Goal: Transaction & Acquisition: Purchase product/service

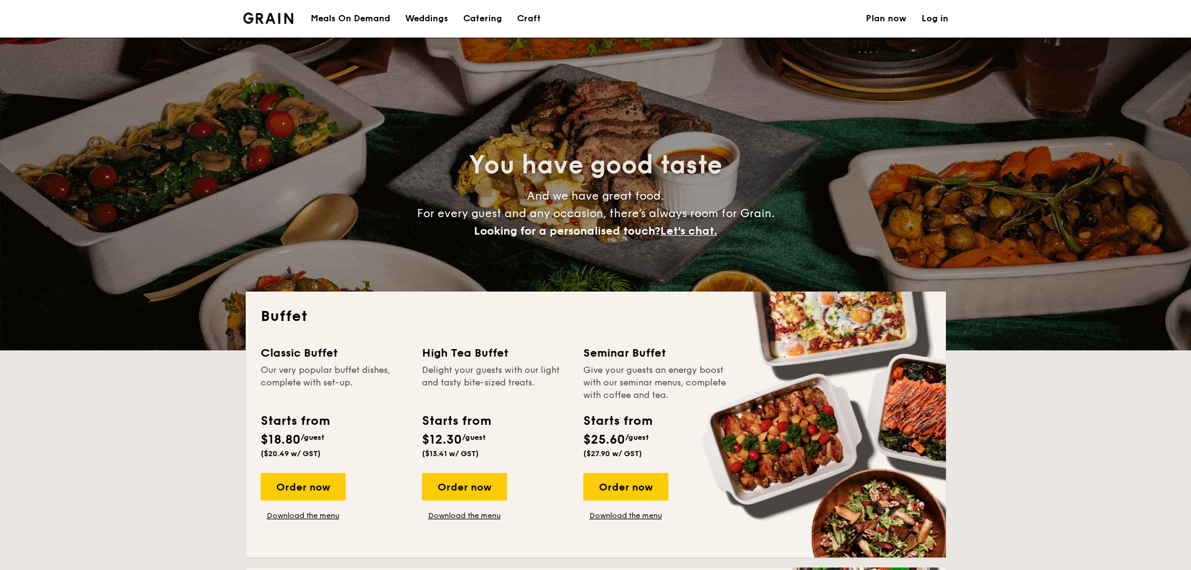
select select
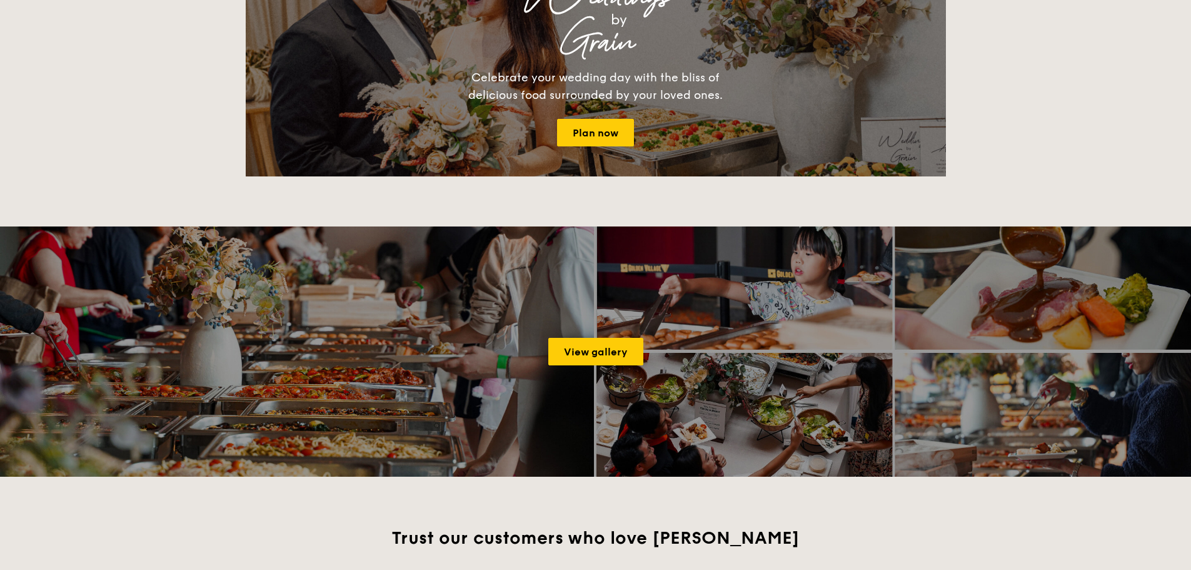
scroll to position [1501, 0]
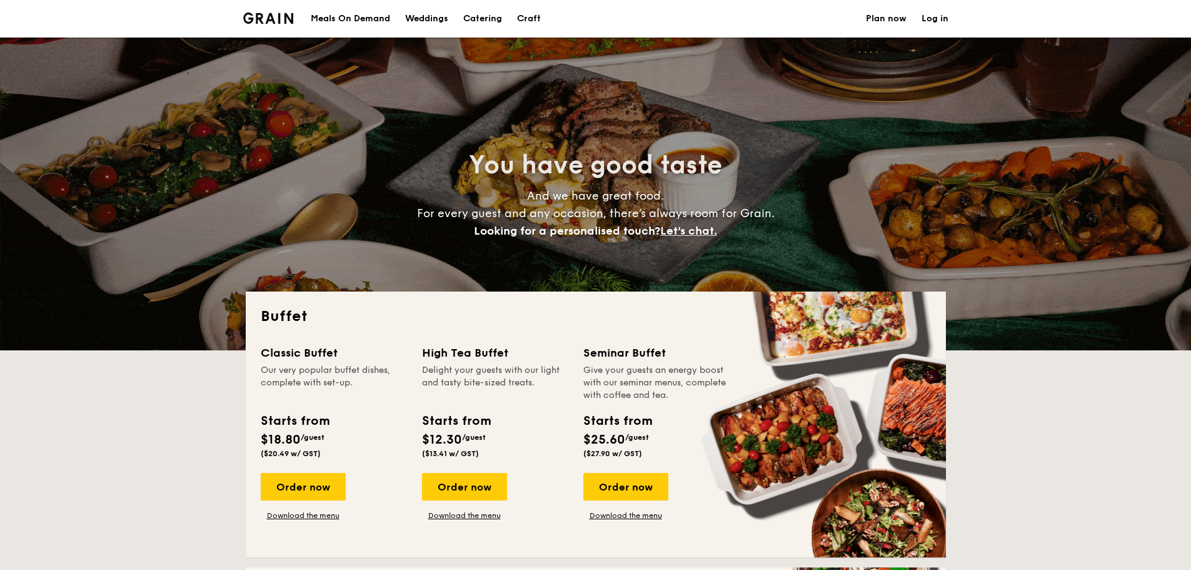
select select
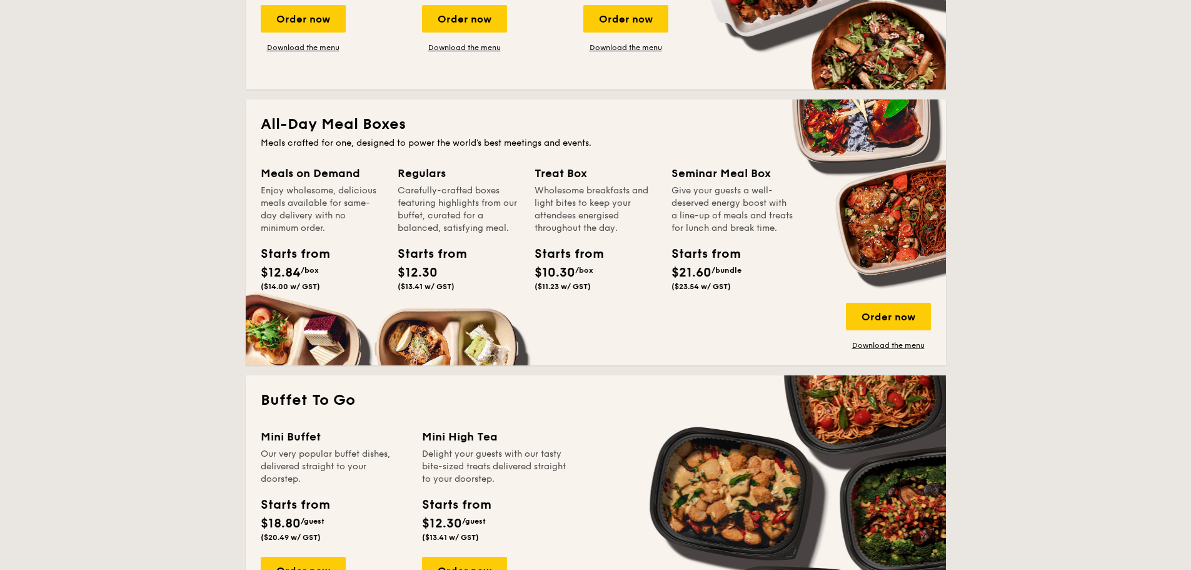
scroll to position [500, 0]
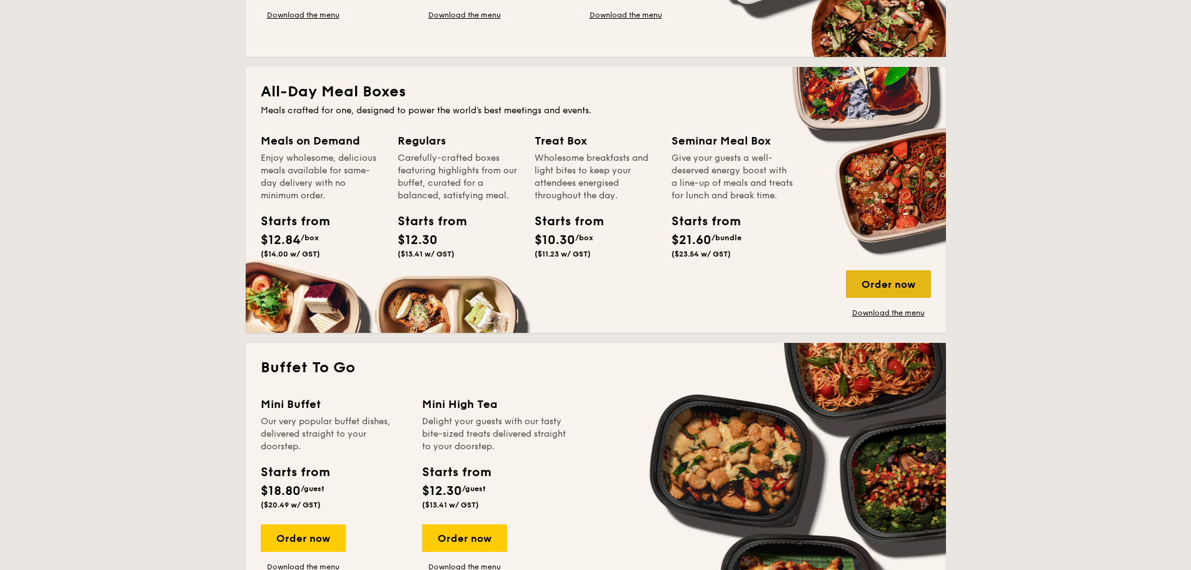
click at [887, 284] on div "Order now" at bounding box center [888, 284] width 85 height 28
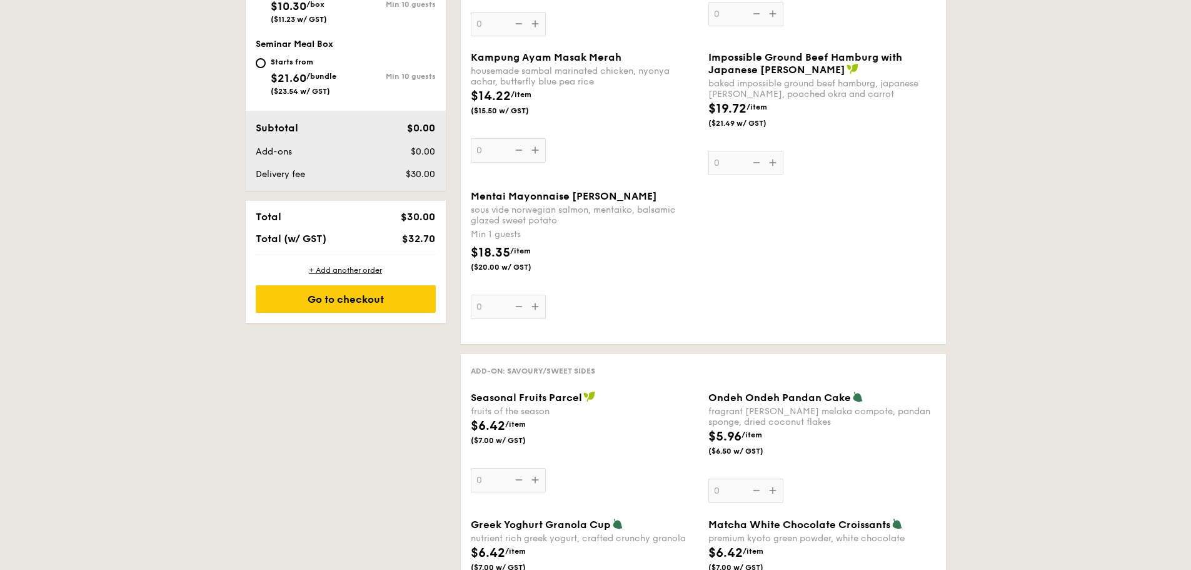
scroll to position [813, 0]
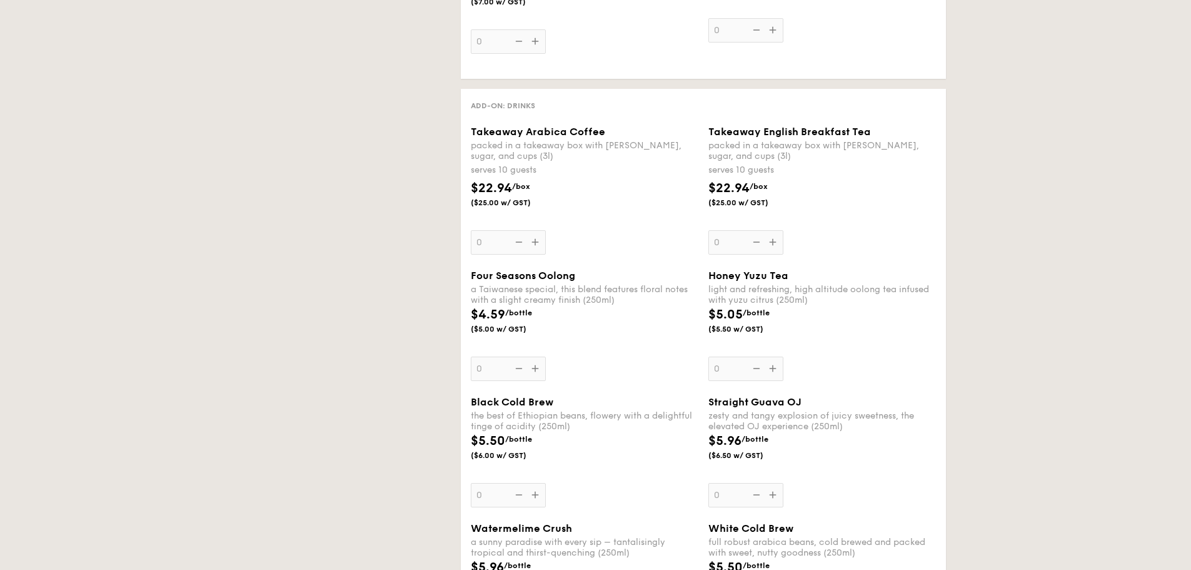
select select
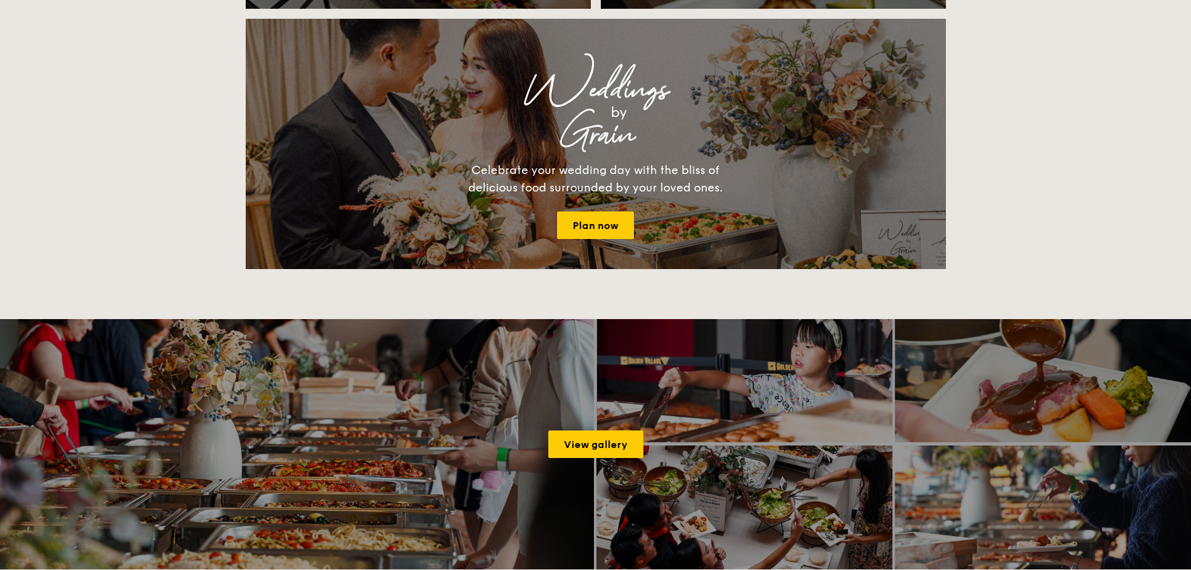
scroll to position [1341, 0]
